Goal: Navigation & Orientation: Understand site structure

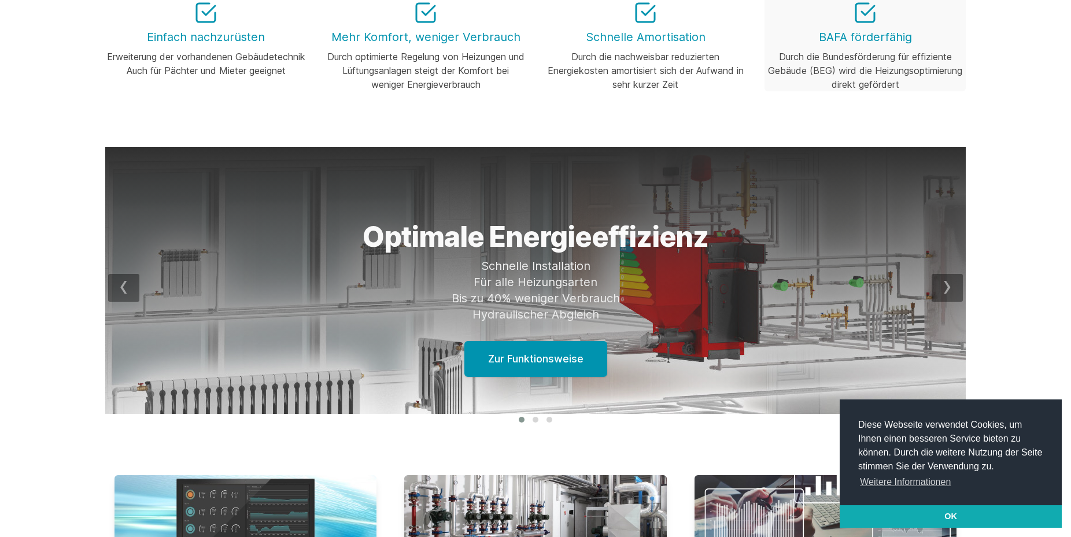
scroll to position [236, 0]
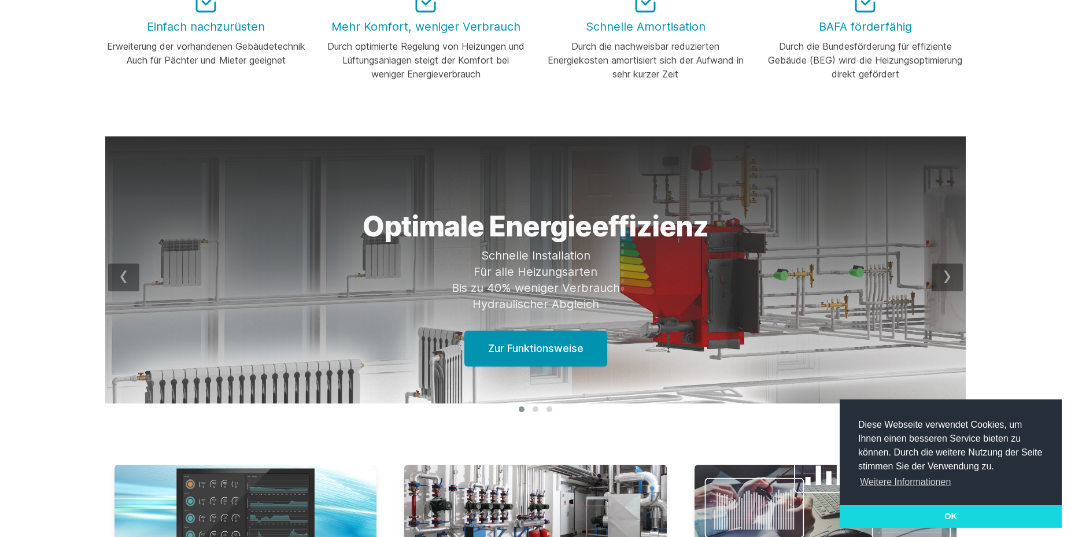
click at [951, 513] on link "OK" at bounding box center [951, 516] width 222 height 23
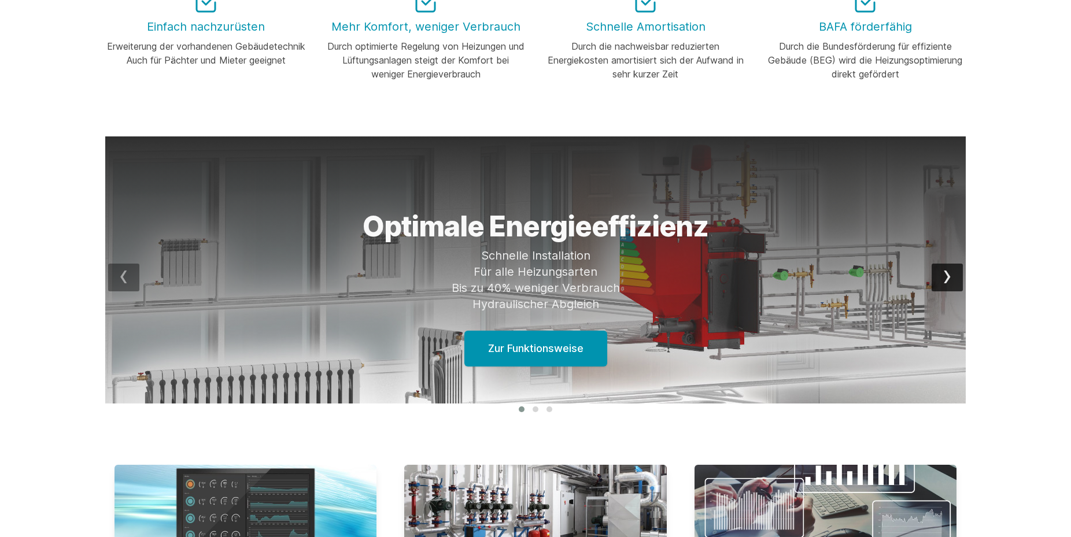
click at [947, 274] on div "next" at bounding box center [947, 278] width 31 height 28
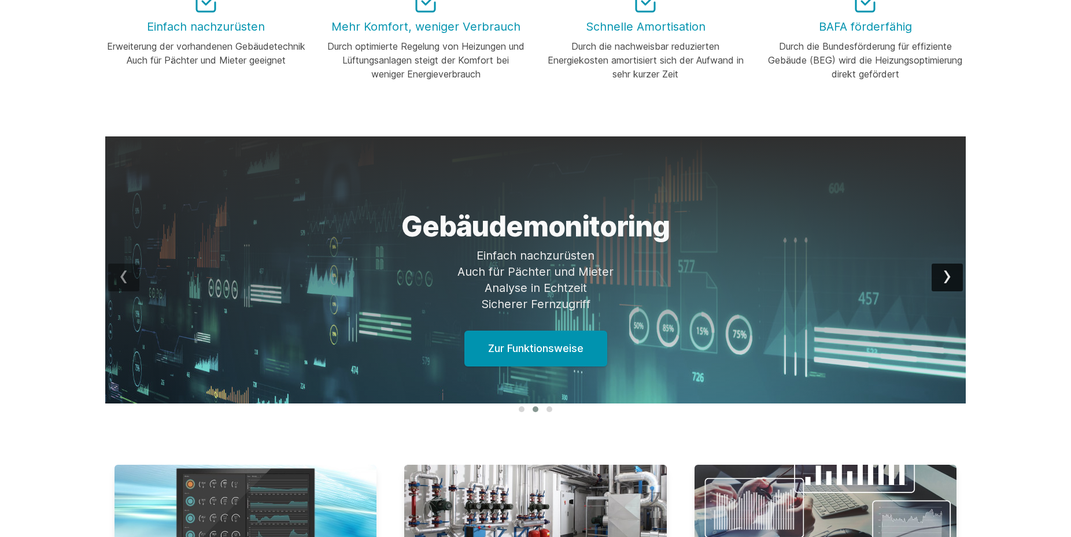
click at [947, 274] on div "next" at bounding box center [947, 278] width 31 height 28
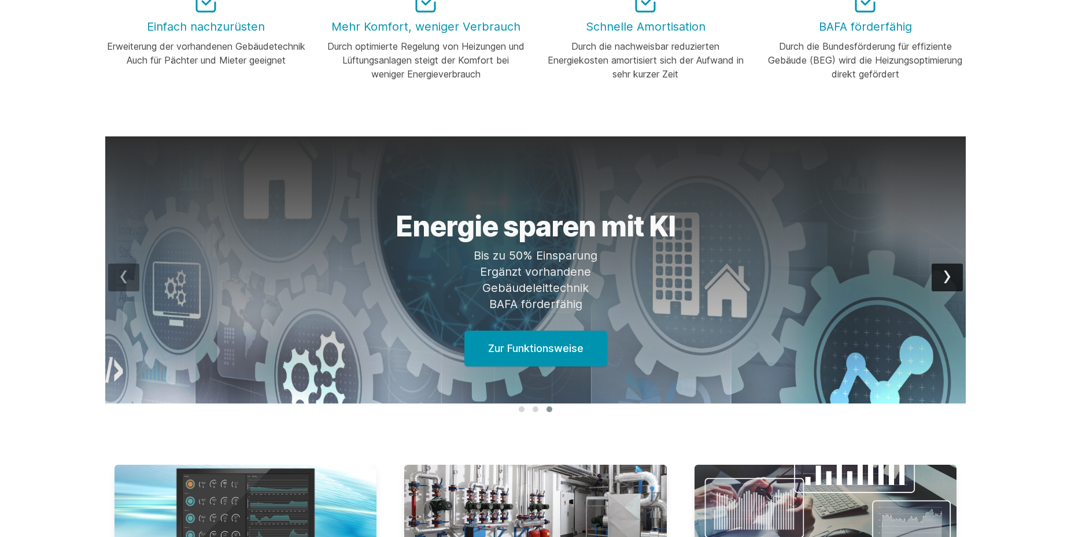
click at [947, 274] on div "next" at bounding box center [947, 278] width 31 height 28
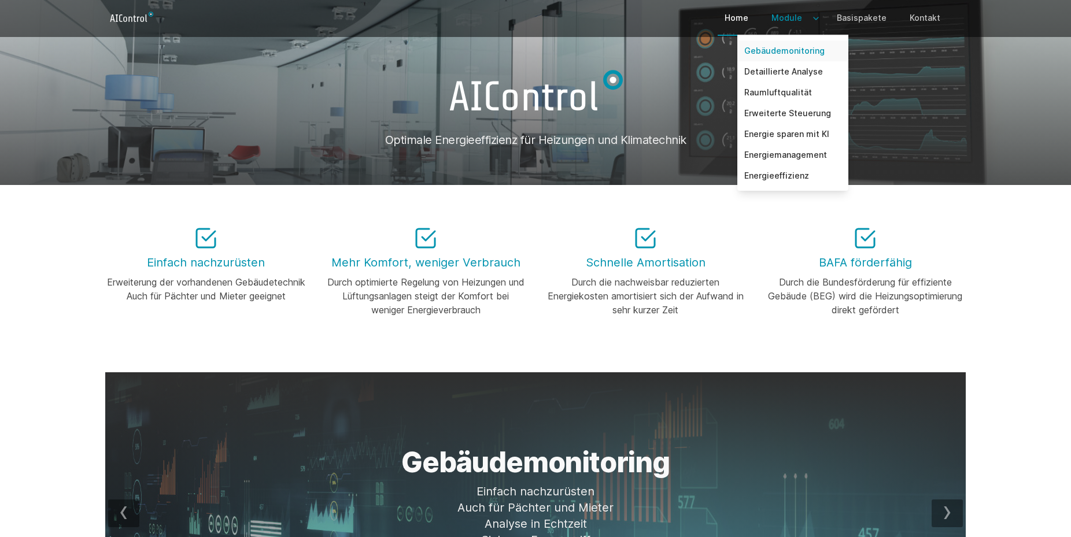
click at [795, 49] on link "Gebäudemonitoring" at bounding box center [792, 50] width 111 height 21
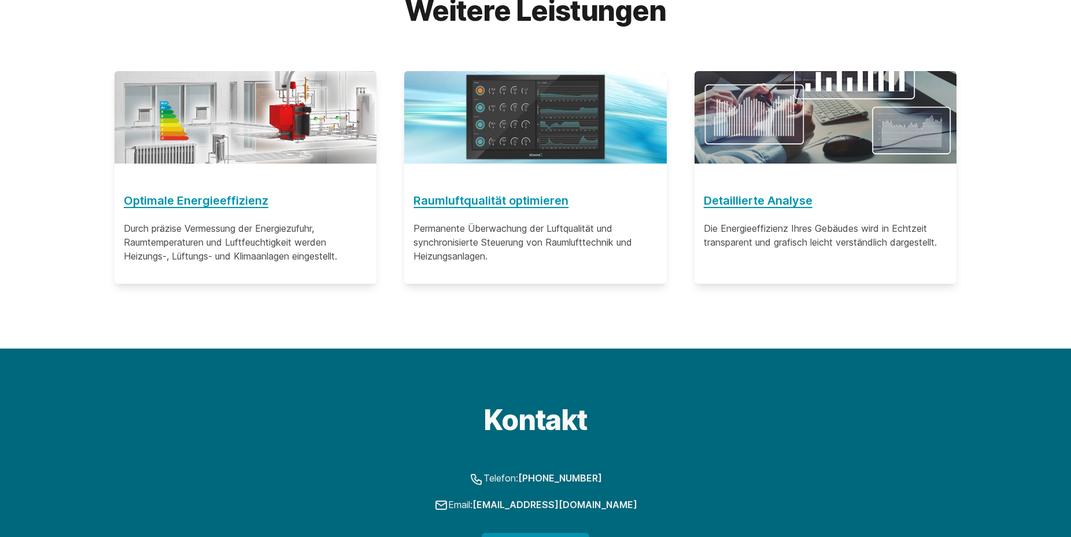
scroll to position [2274, 0]
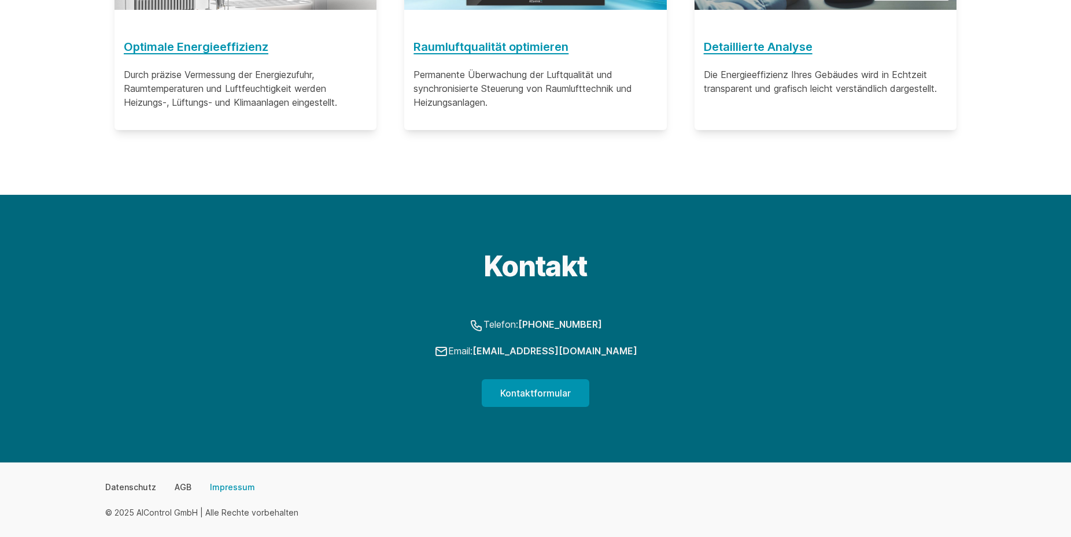
click at [223, 487] on link "Impressum" at bounding box center [232, 488] width 45 height 12
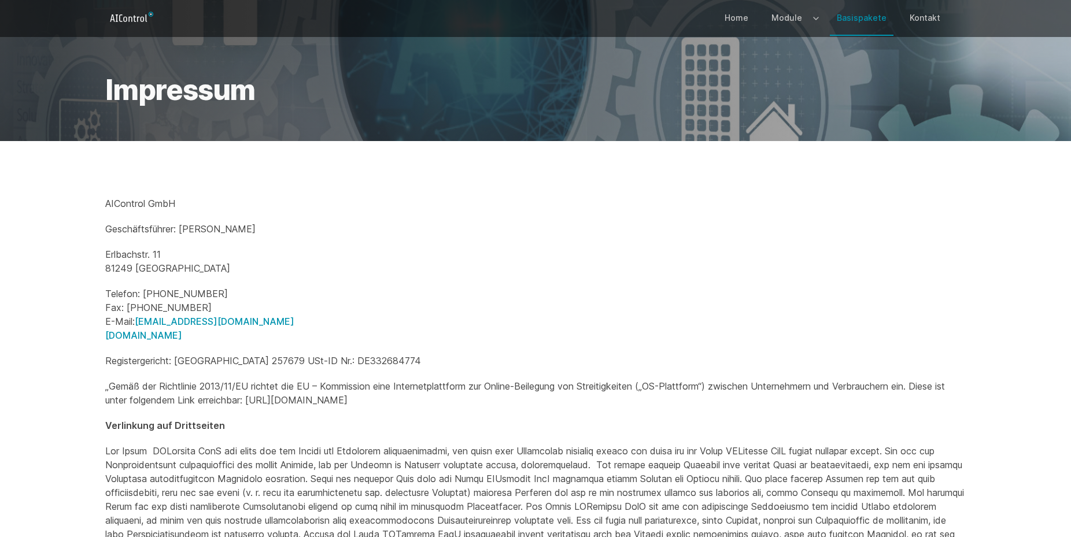
click at [858, 15] on link "Basispakete" at bounding box center [862, 18] width 64 height 34
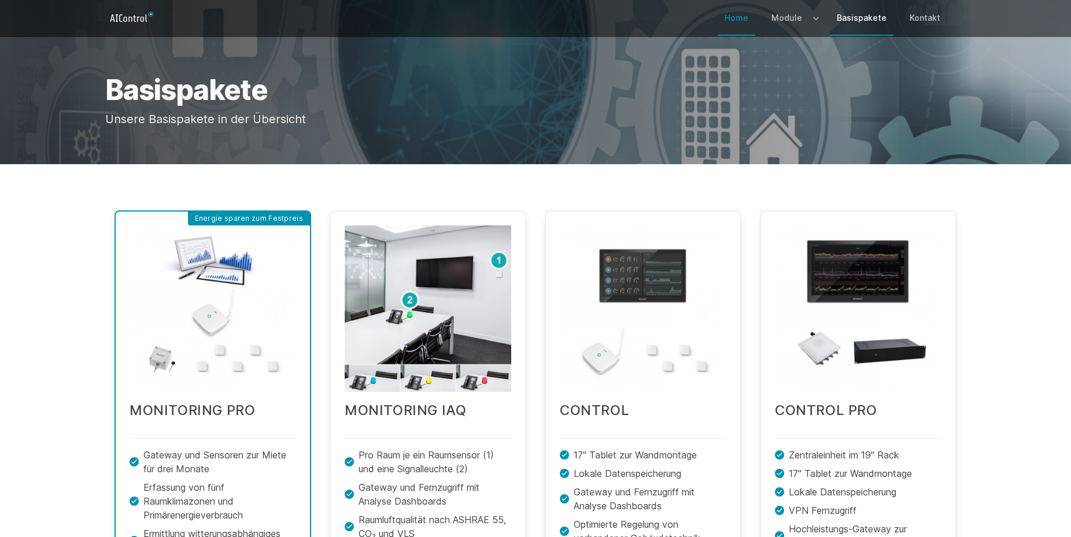
click at [745, 16] on link "Home" at bounding box center [737, 18] width 38 height 34
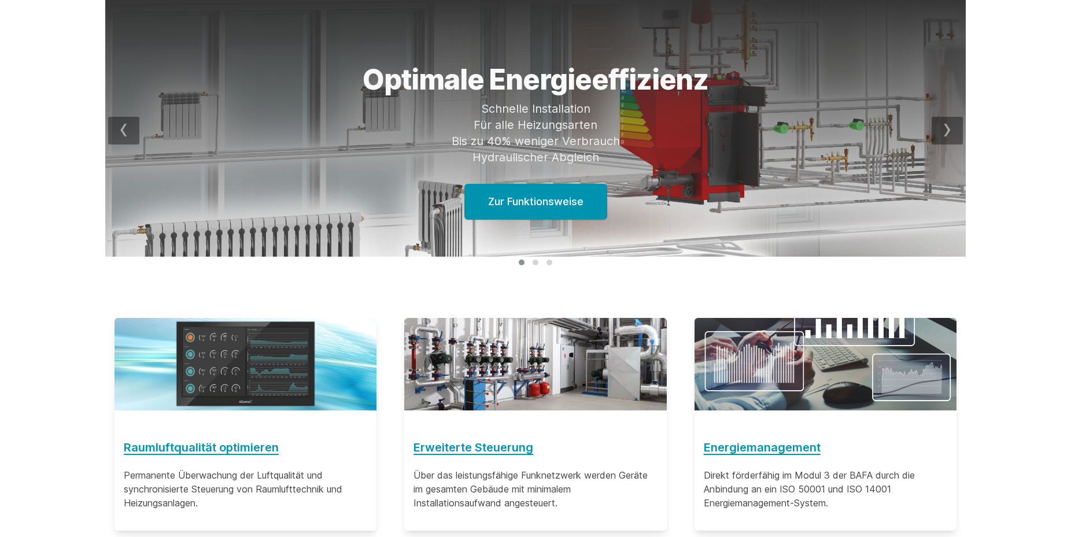
scroll to position [413, 0]
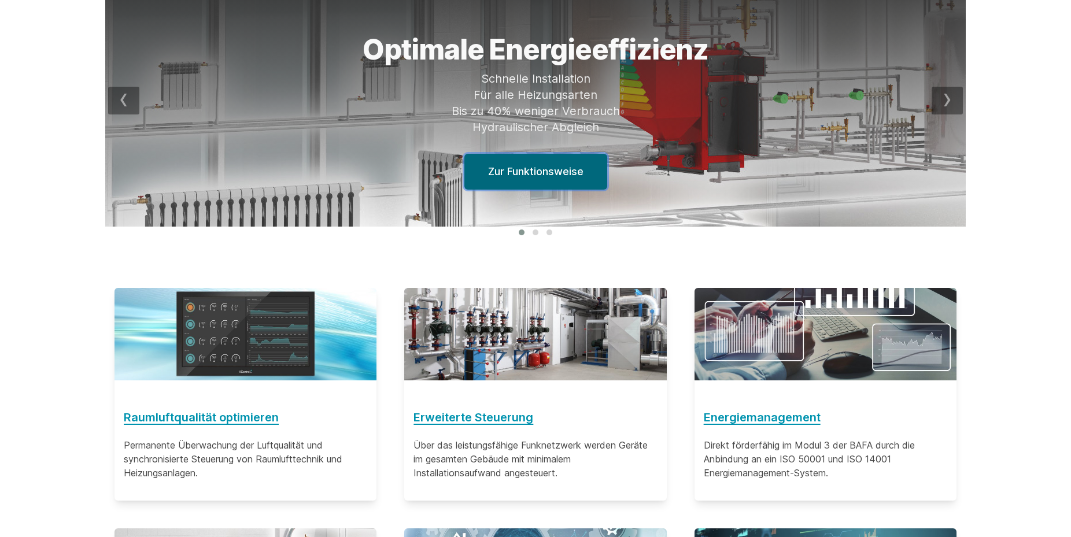
click at [542, 169] on link "Zur Funktionsweise" at bounding box center [535, 172] width 143 height 36
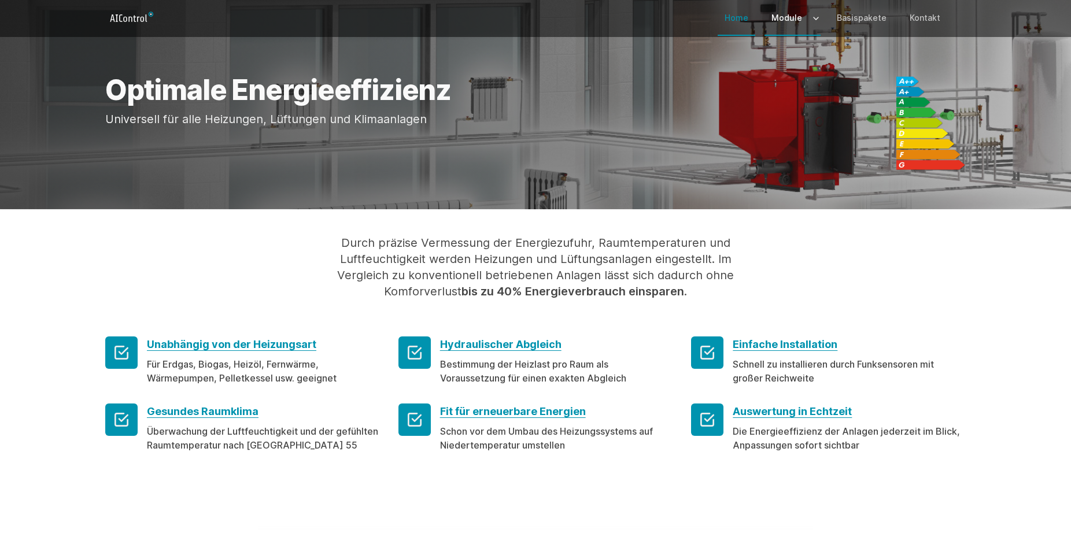
click at [741, 17] on link "Home" at bounding box center [737, 18] width 38 height 34
